Goal: Navigation & Orientation: Find specific page/section

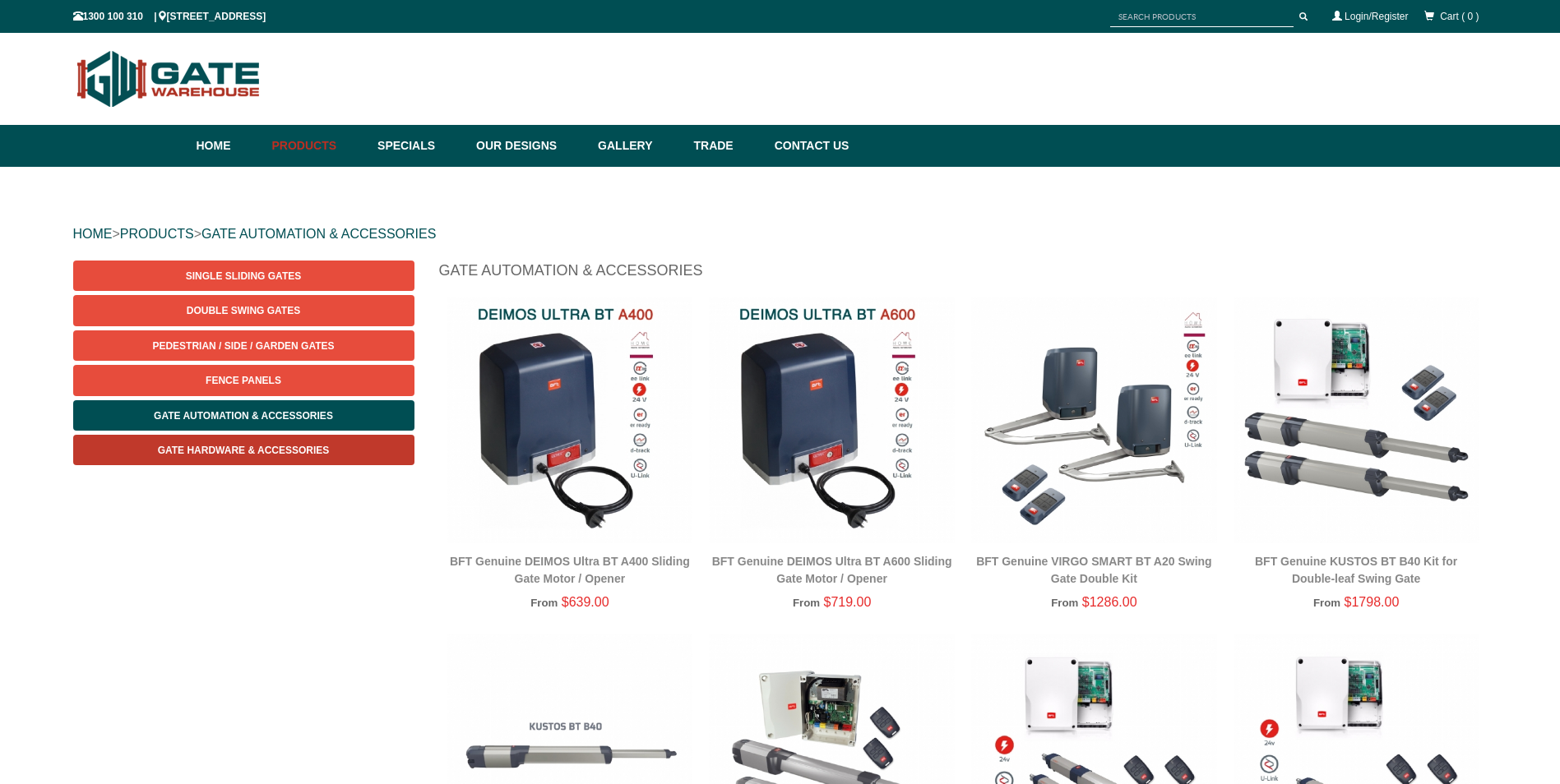
click at [268, 450] on span "Gate Hardware & Accessories" at bounding box center [244, 450] width 172 height 11
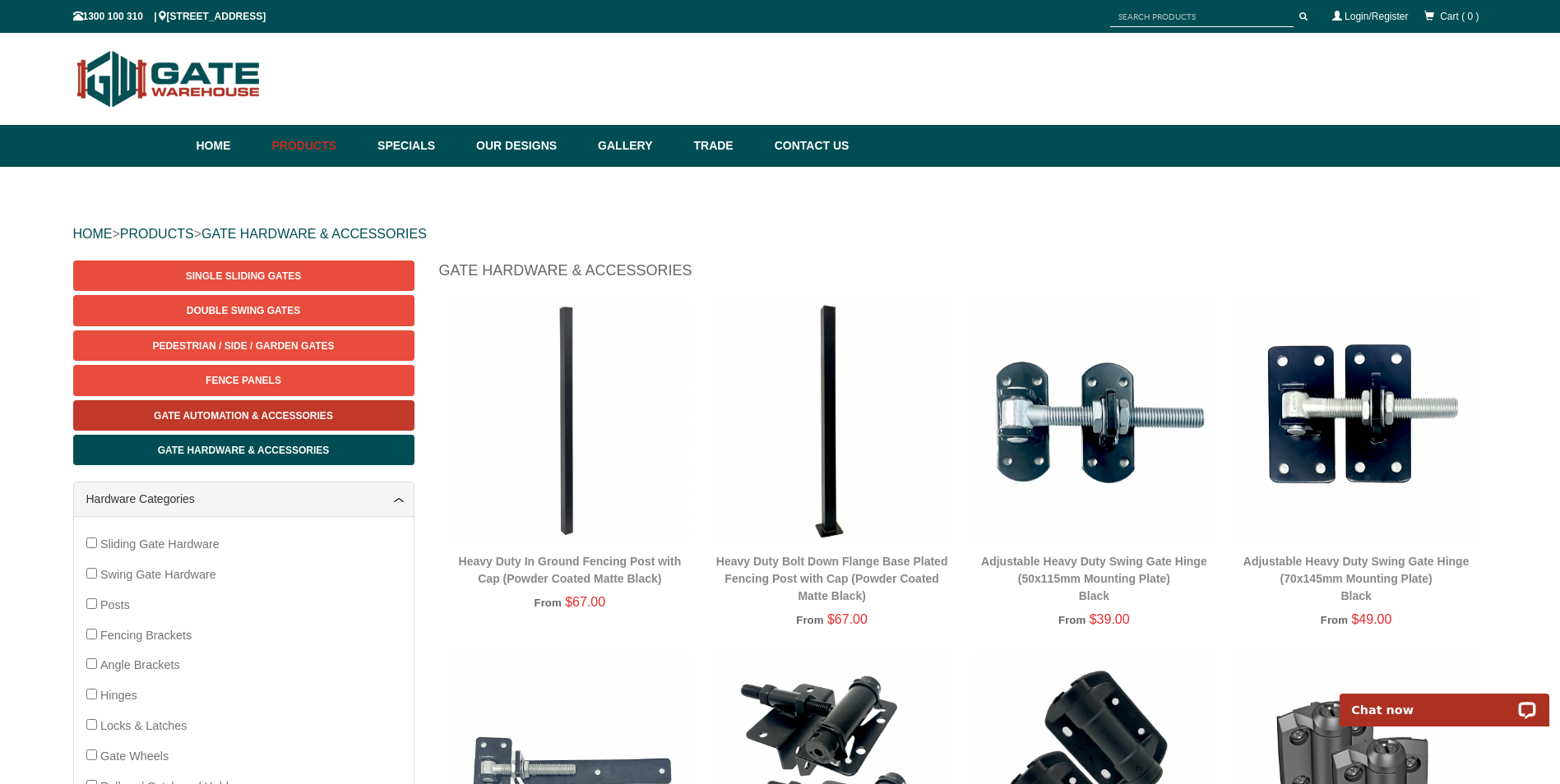
click at [307, 412] on span "Gate Automation & Accessories" at bounding box center [243, 416] width 179 height 11
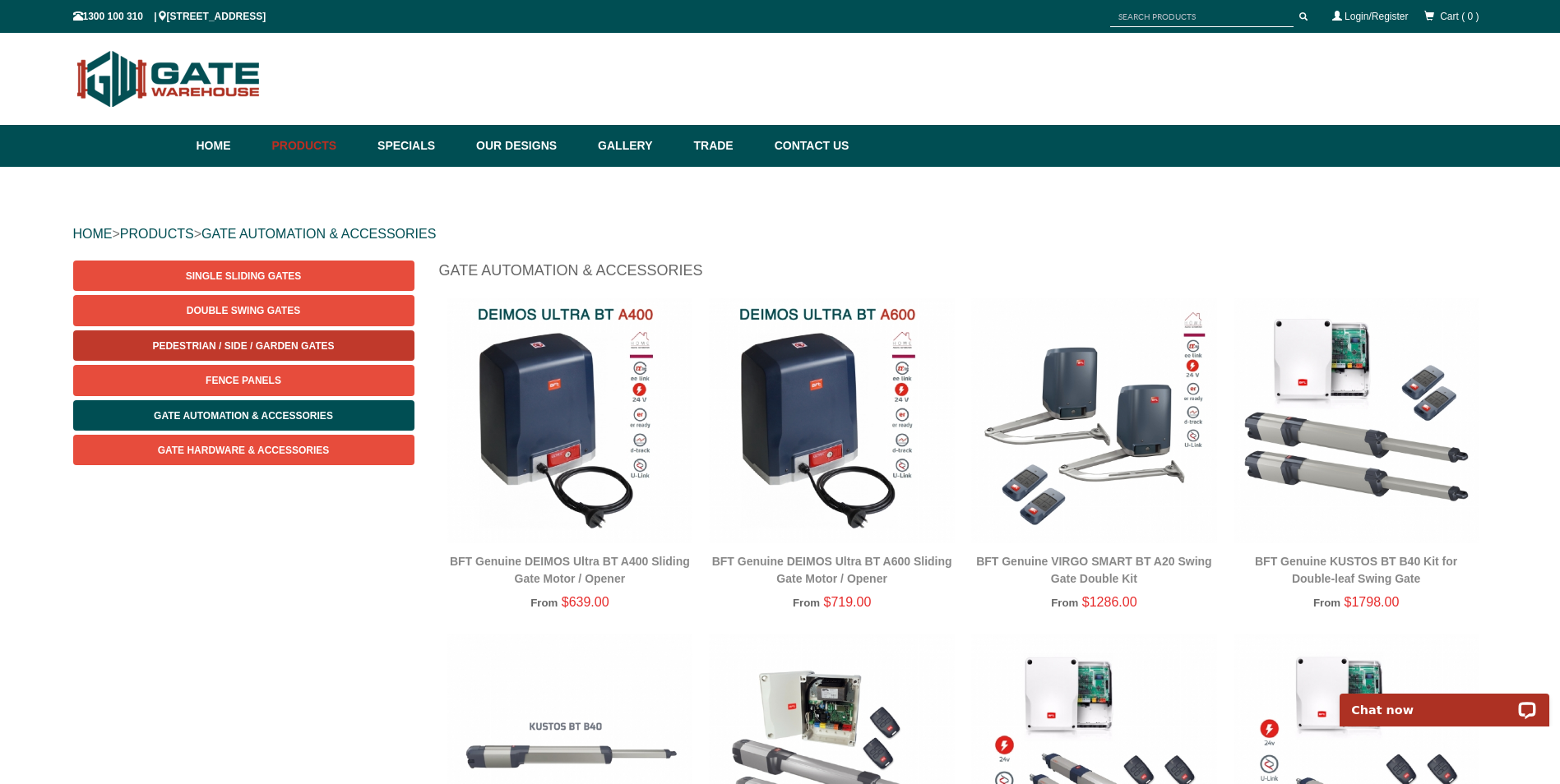
click at [228, 340] on span "Pedestrian / Side / Garden Gates" at bounding box center [243, 346] width 182 height 11
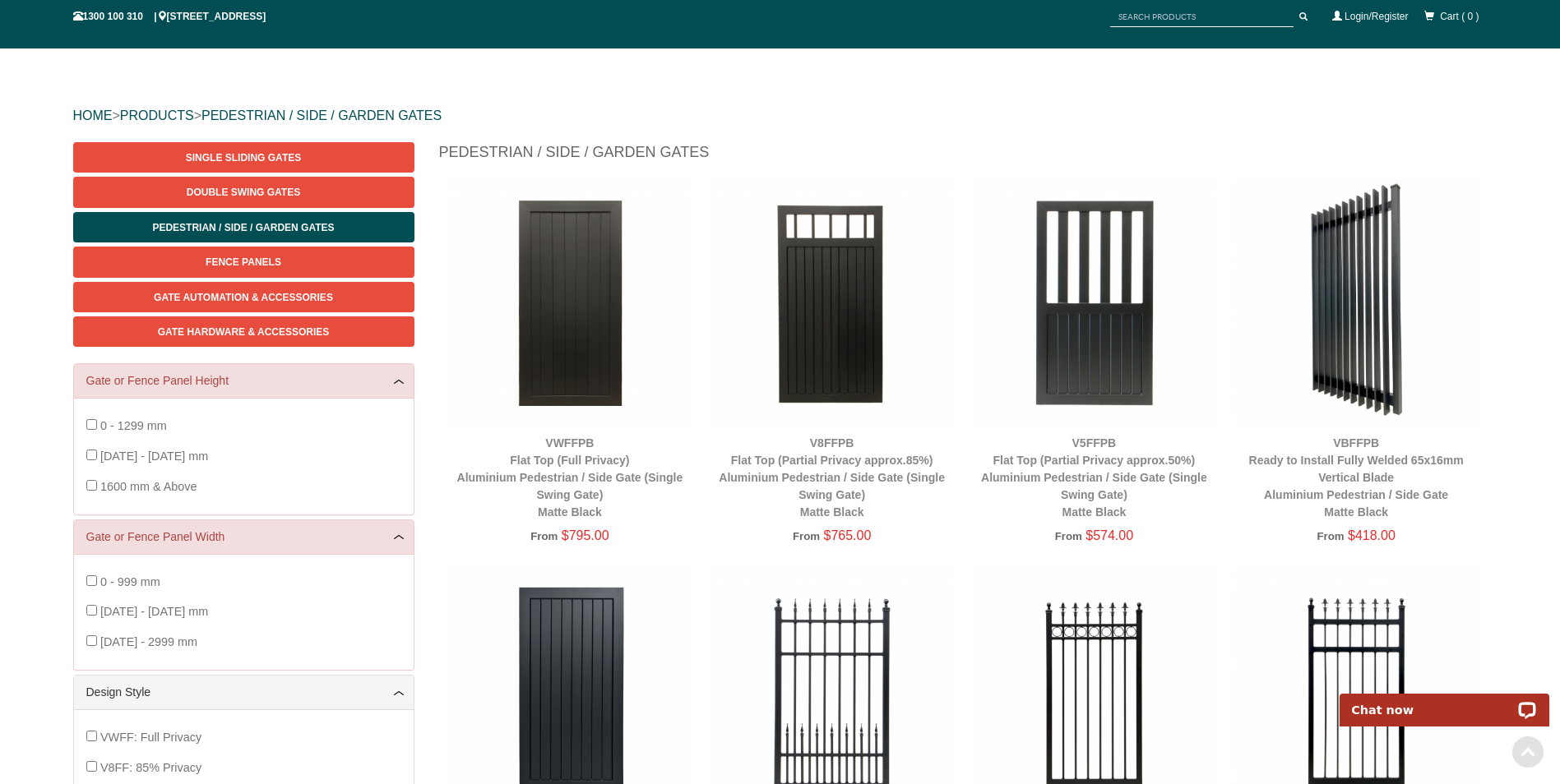
scroll to position [41, 0]
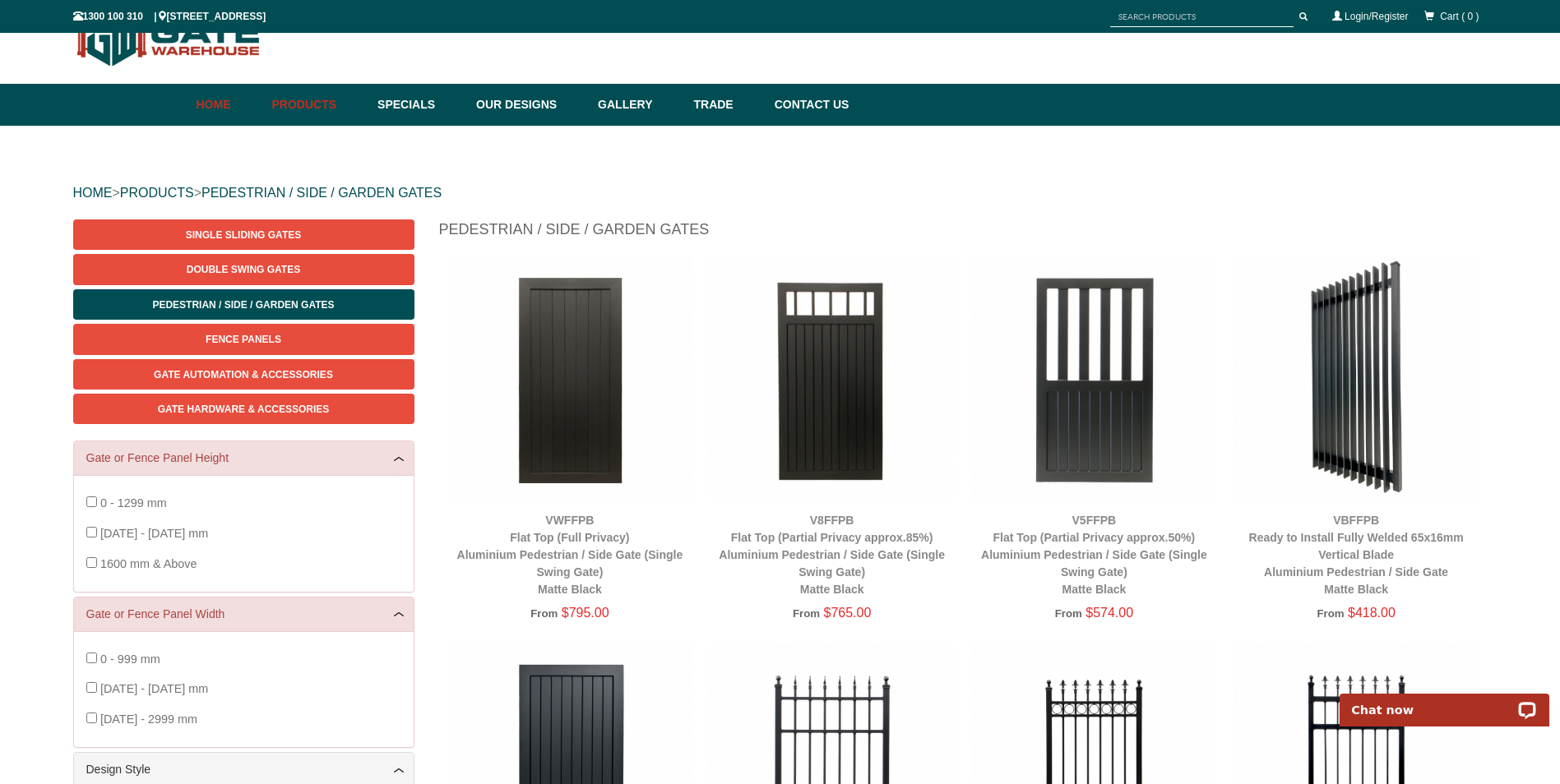
click at [211, 101] on link "Home" at bounding box center [230, 105] width 67 height 42
